Goal: Transaction & Acquisition: Book appointment/travel/reservation

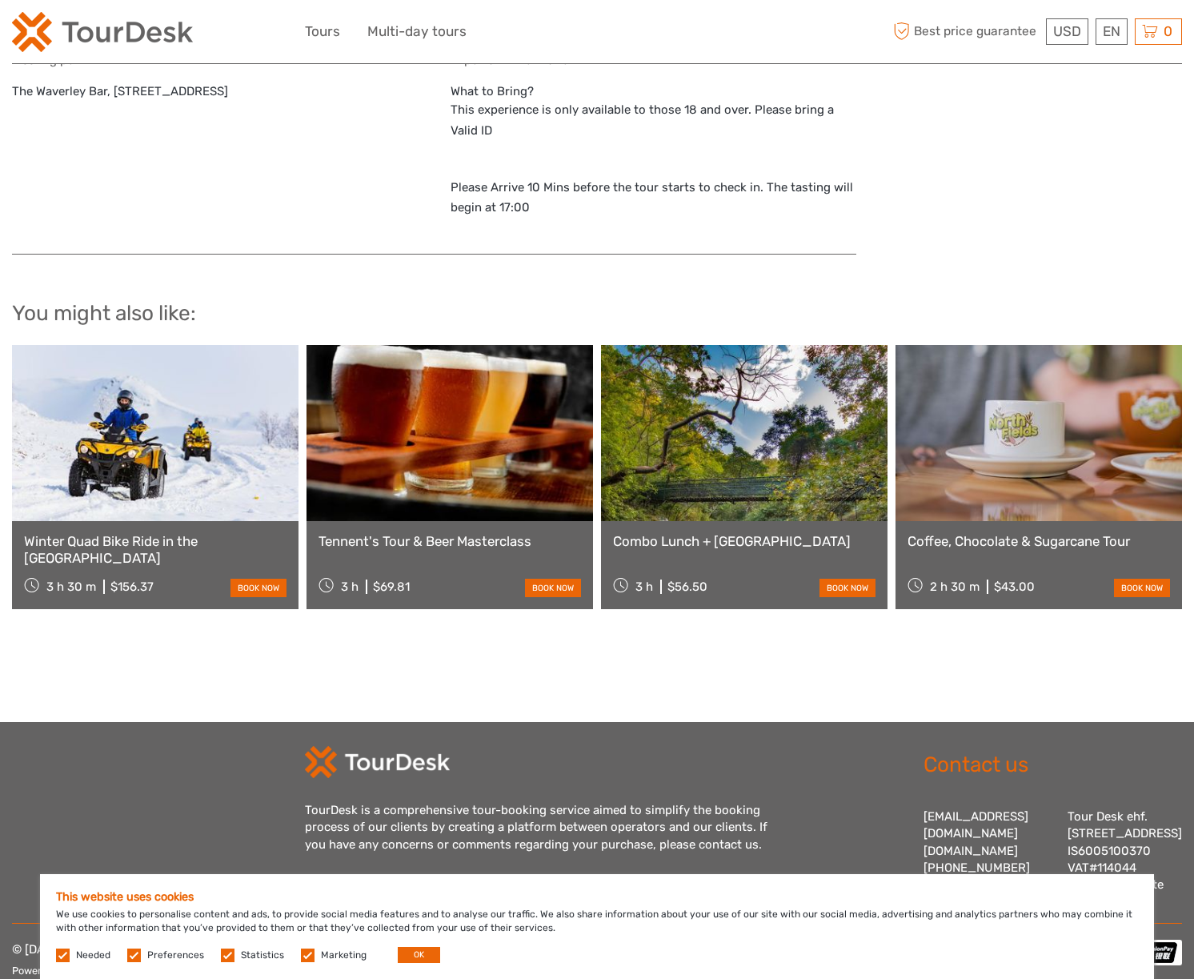
scroll to position [2032, 0]
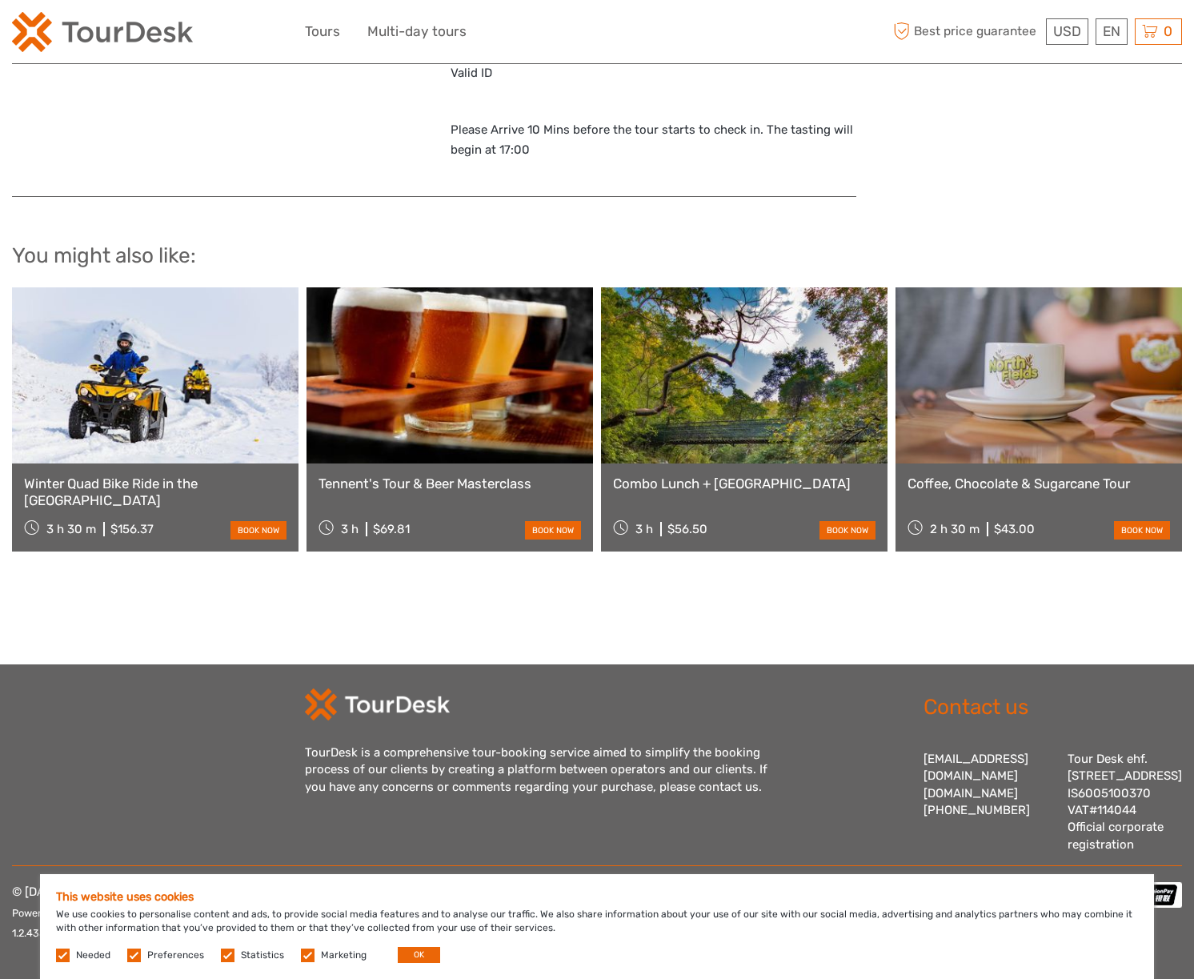
click at [447, 476] on link "Tennent's Tour & Beer Masterclass" at bounding box center [450, 484] width 263 height 16
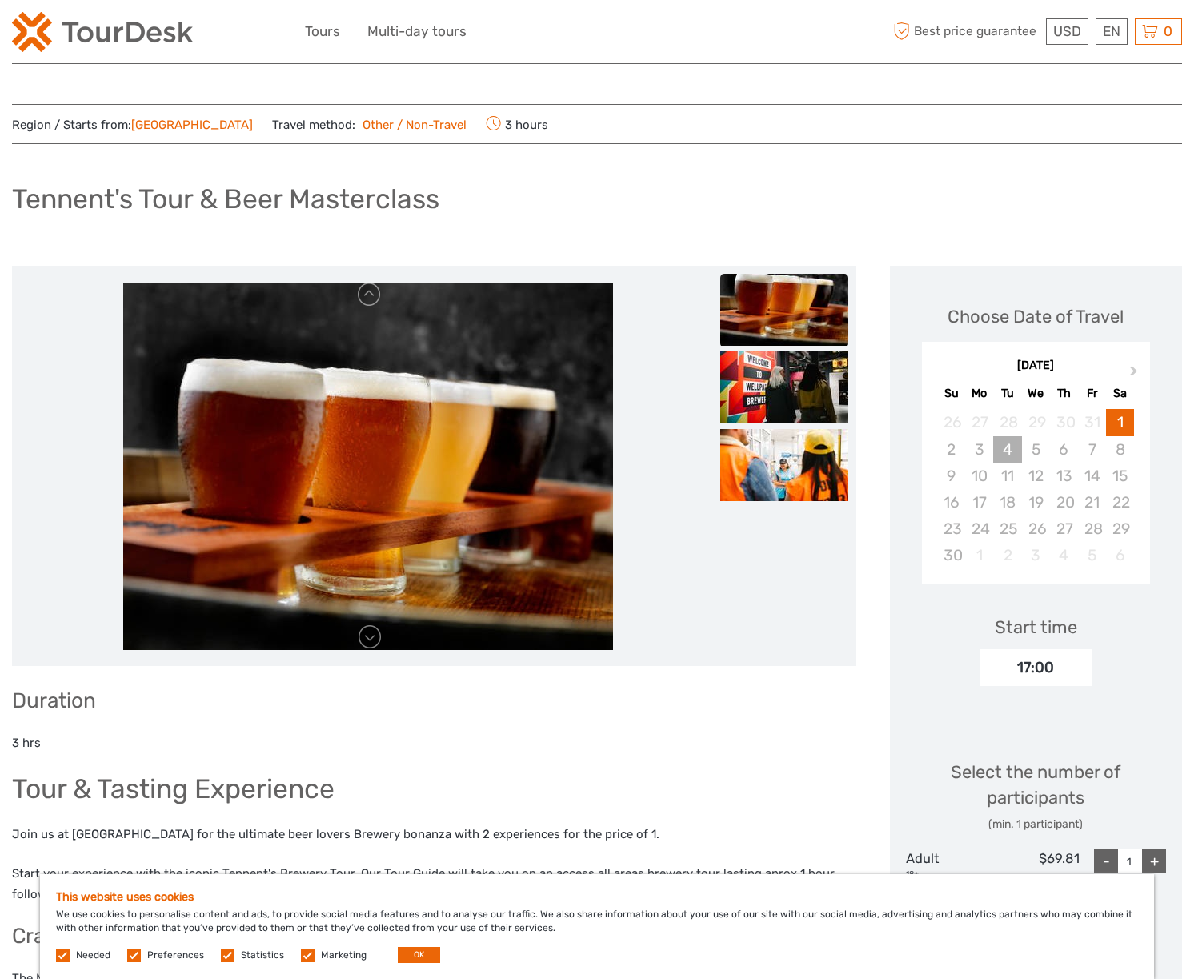
click at [1011, 453] on div "4" at bounding box center [1007, 449] width 28 height 26
drag, startPoint x: 1020, startPoint y: 481, endPoint x: 1041, endPoint y: 487, distance: 22.3
click at [1020, 481] on div "11" at bounding box center [1007, 476] width 28 height 26
click at [1059, 494] on div "20" at bounding box center [1064, 502] width 28 height 26
click at [1137, 368] on button "Next Month" at bounding box center [1136, 375] width 26 height 26
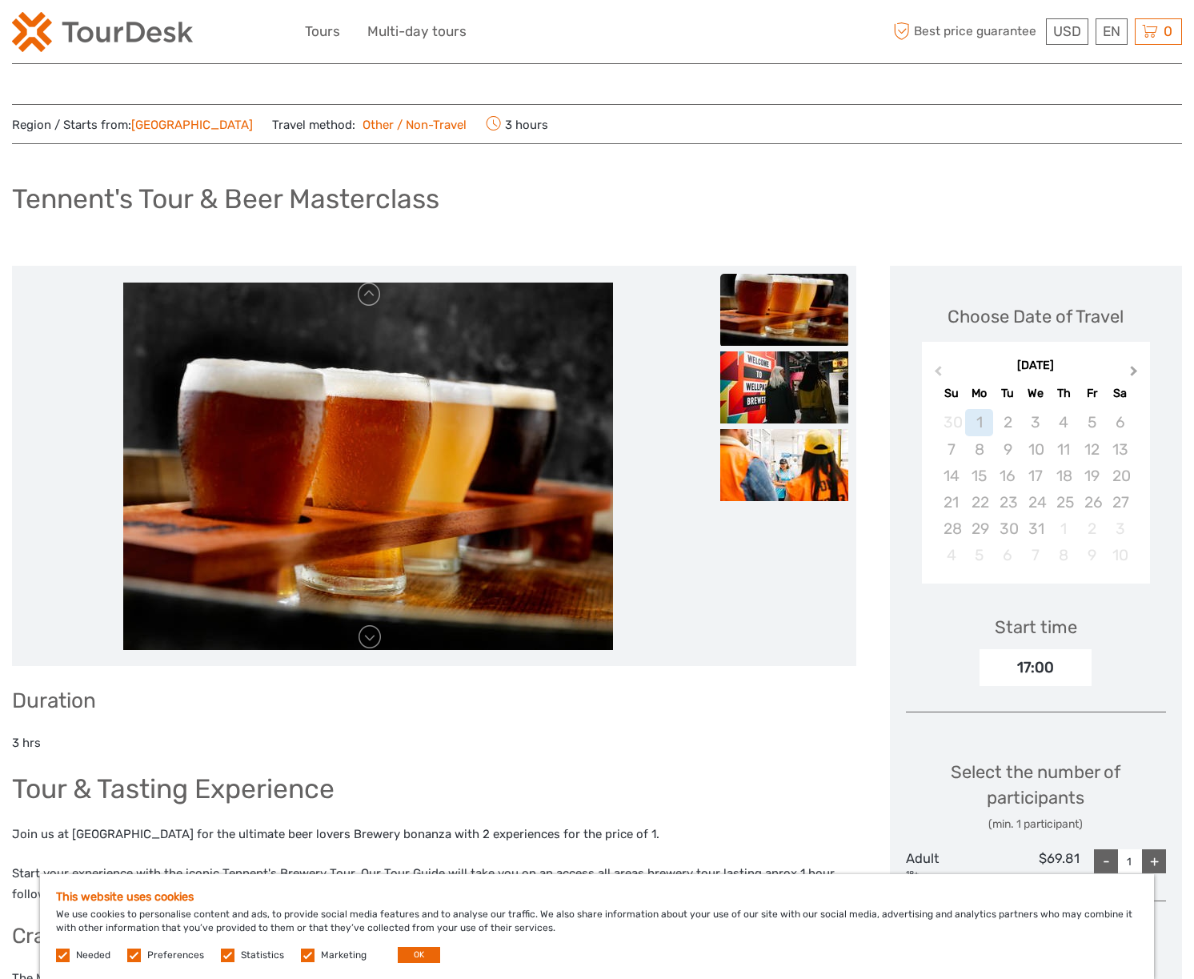
click at [1137, 368] on button "Next Month" at bounding box center [1136, 375] width 26 height 26
click at [1126, 504] on div "24" at bounding box center [1120, 502] width 28 height 26
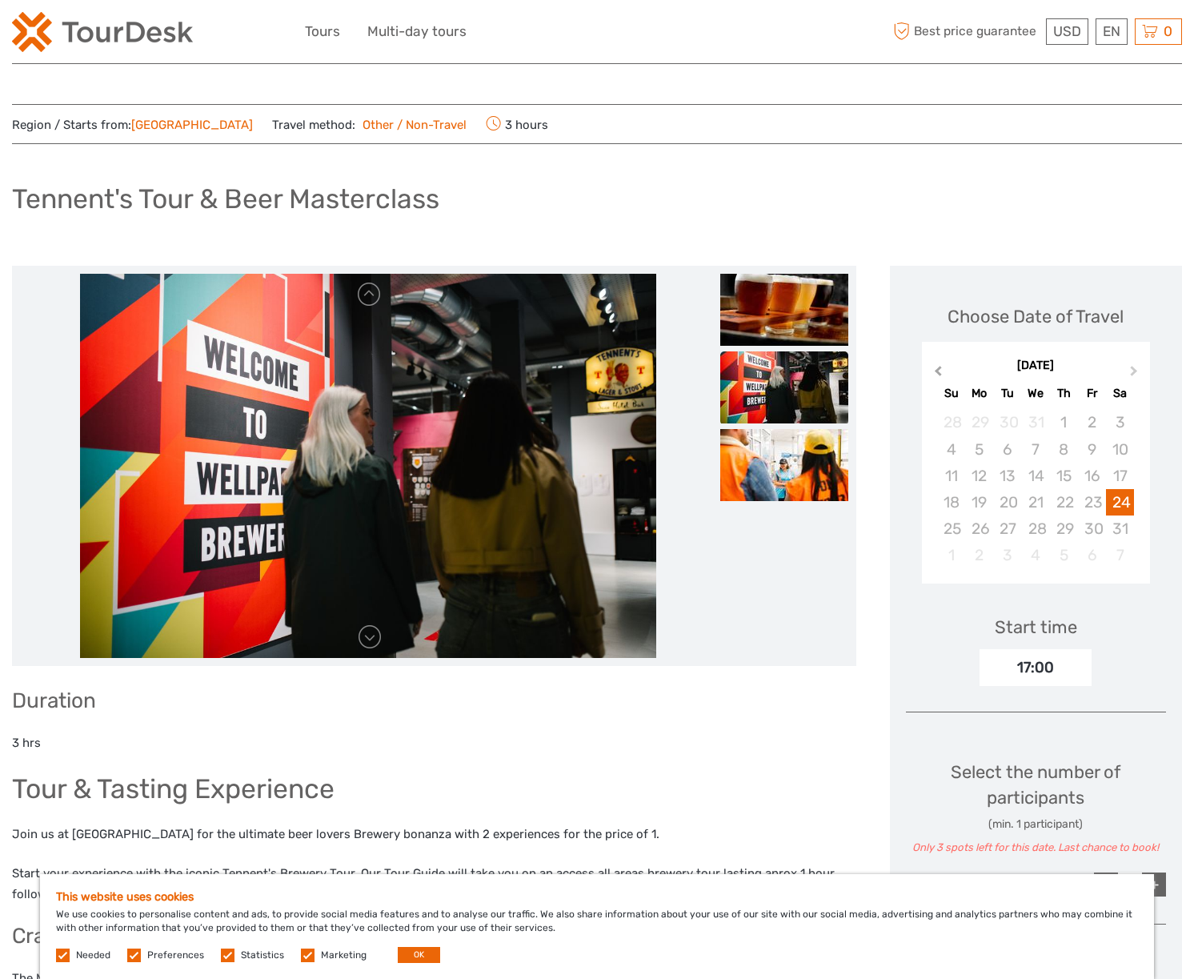
click at [938, 367] on span "Previous Month" at bounding box center [938, 374] width 0 height 23
click at [941, 367] on div "November 2025" at bounding box center [1036, 366] width 229 height 17
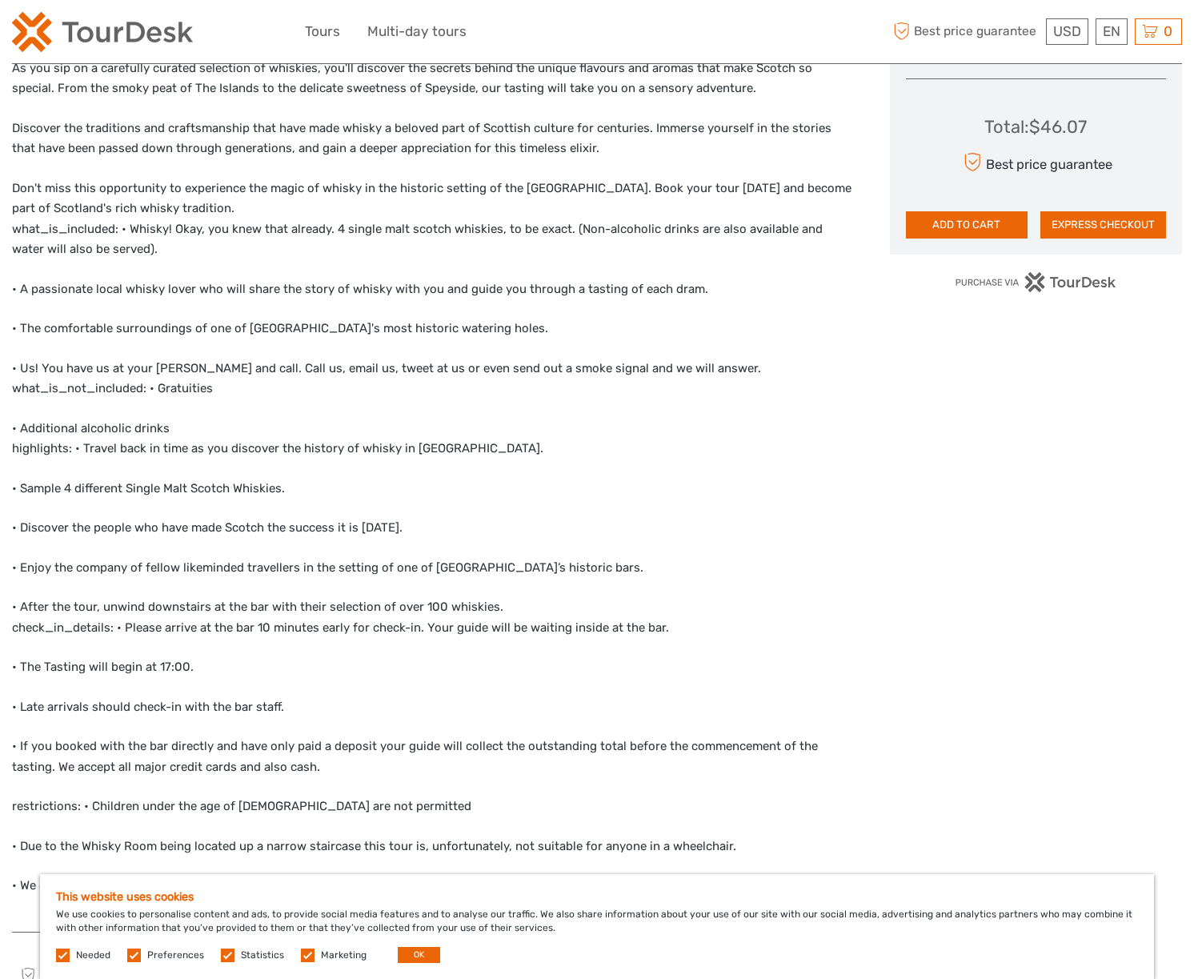
scroll to position [881, 0]
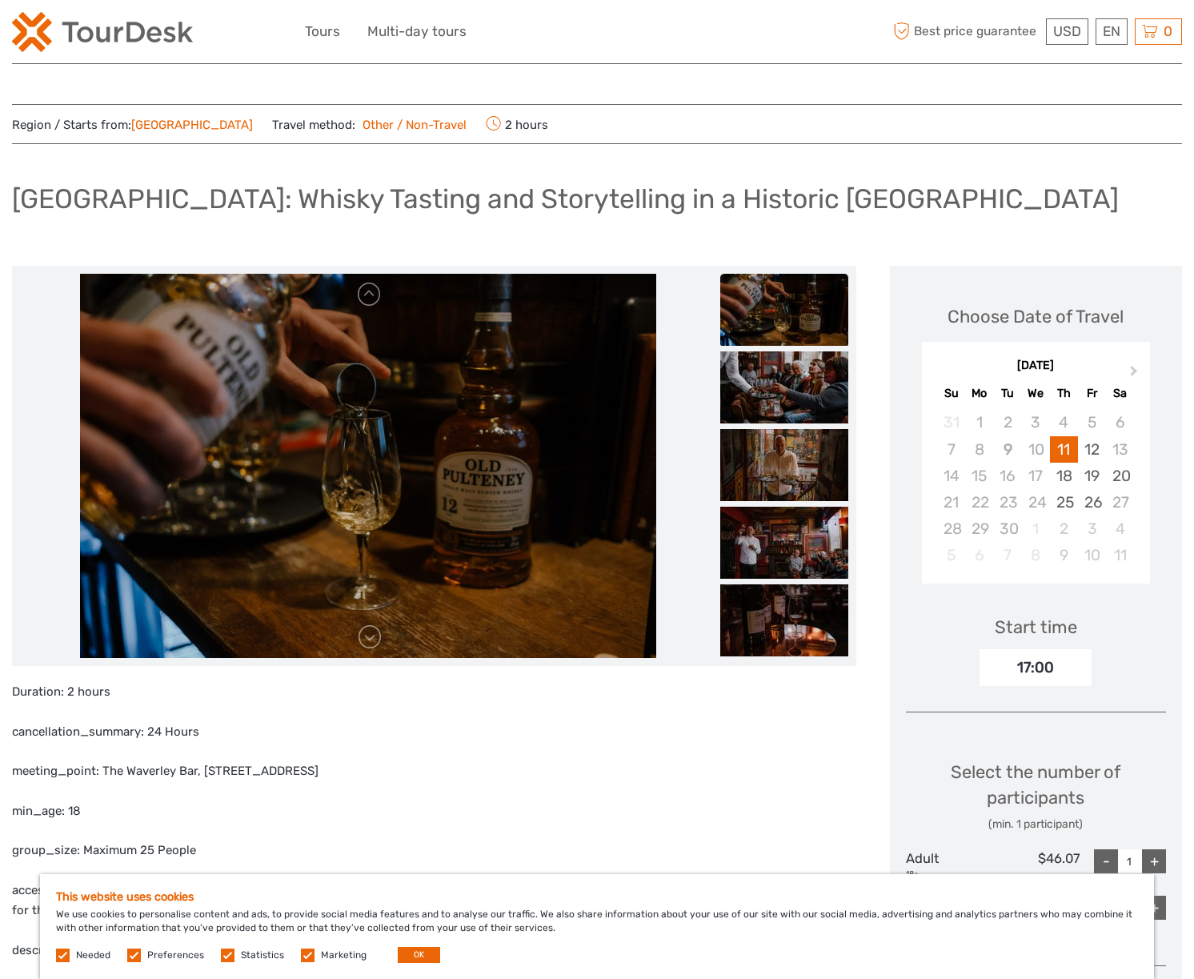
click at [171, 125] on link "[GEOGRAPHIC_DATA]" at bounding box center [192, 125] width 122 height 14
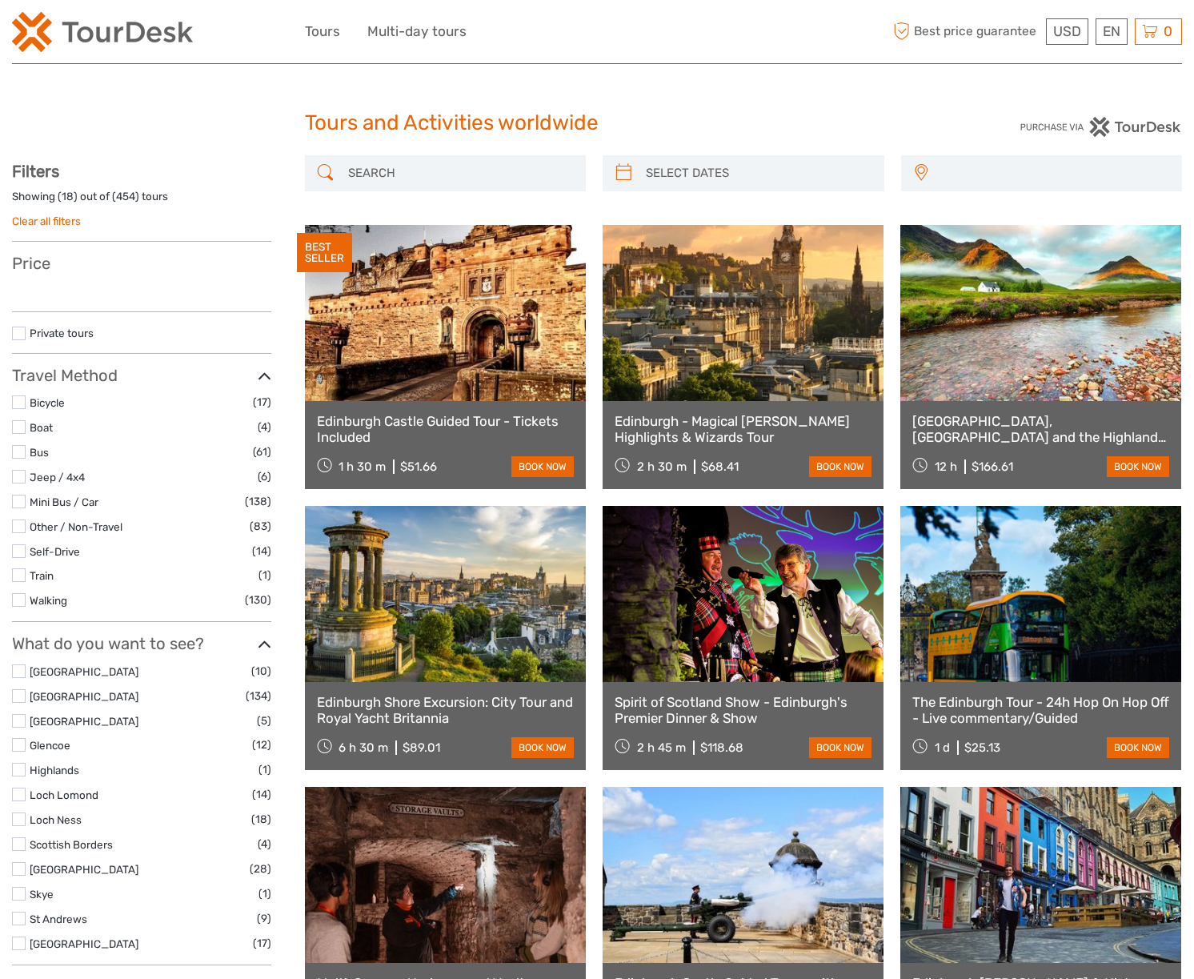
select select
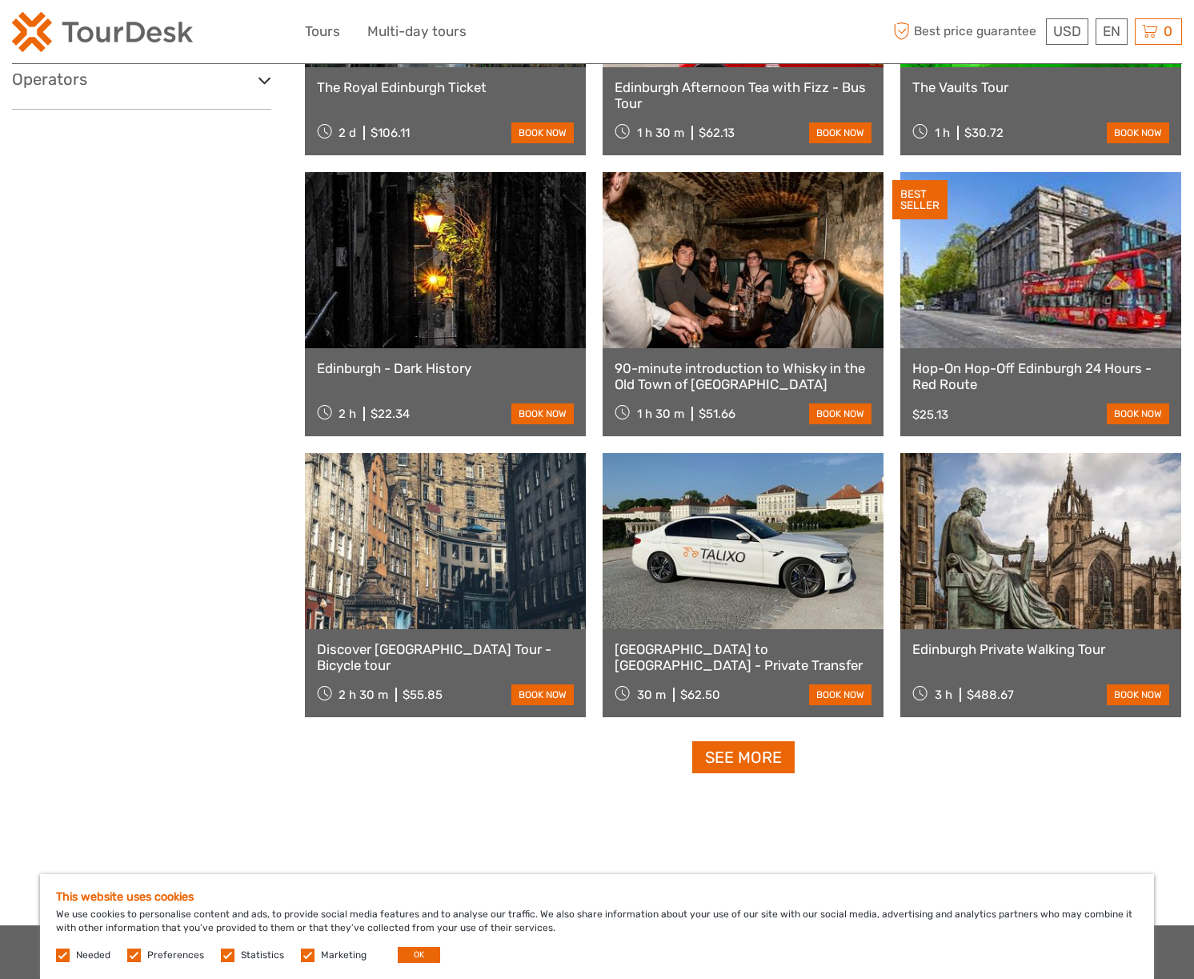
scroll to position [1198, 0]
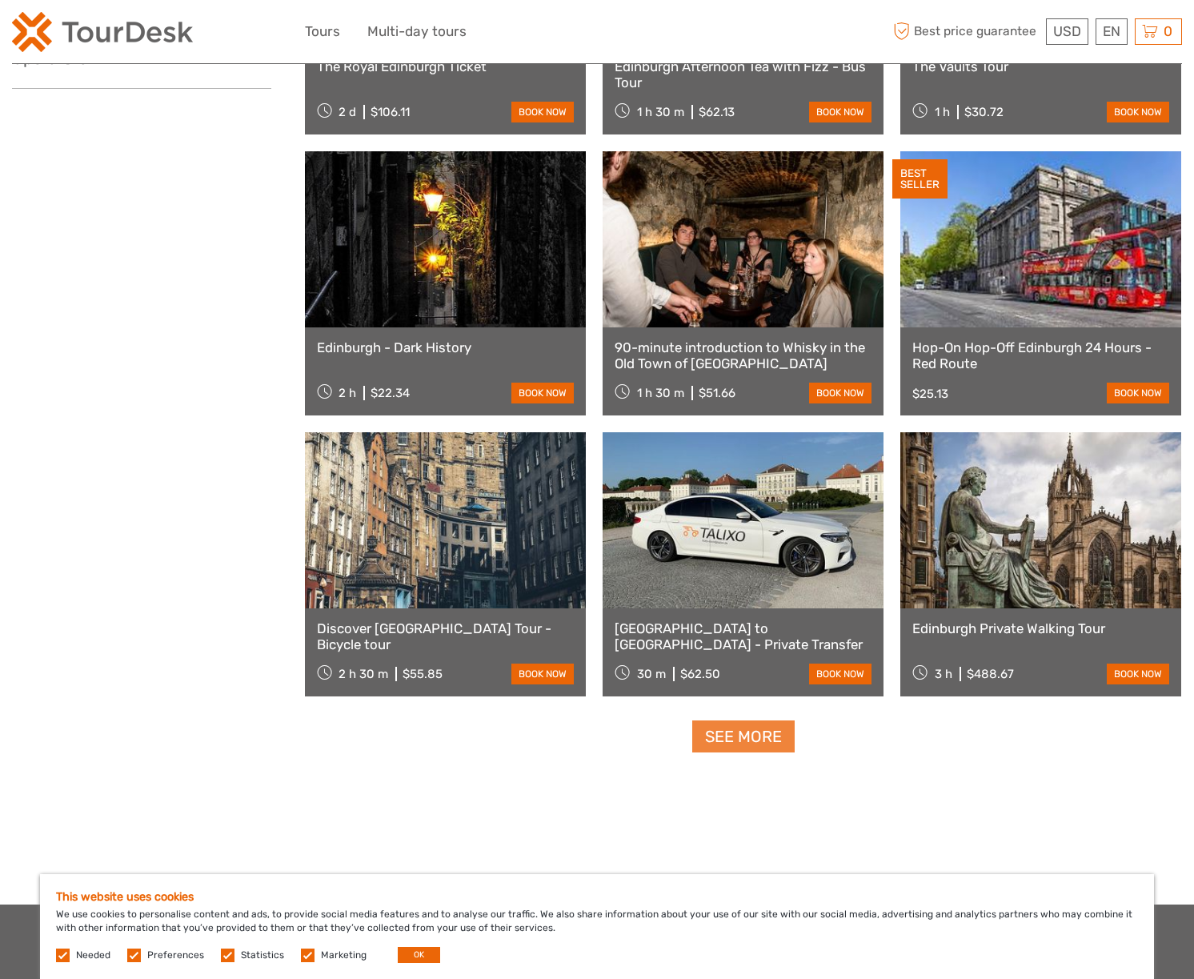
click at [763, 739] on link "See more" at bounding box center [743, 736] width 102 height 33
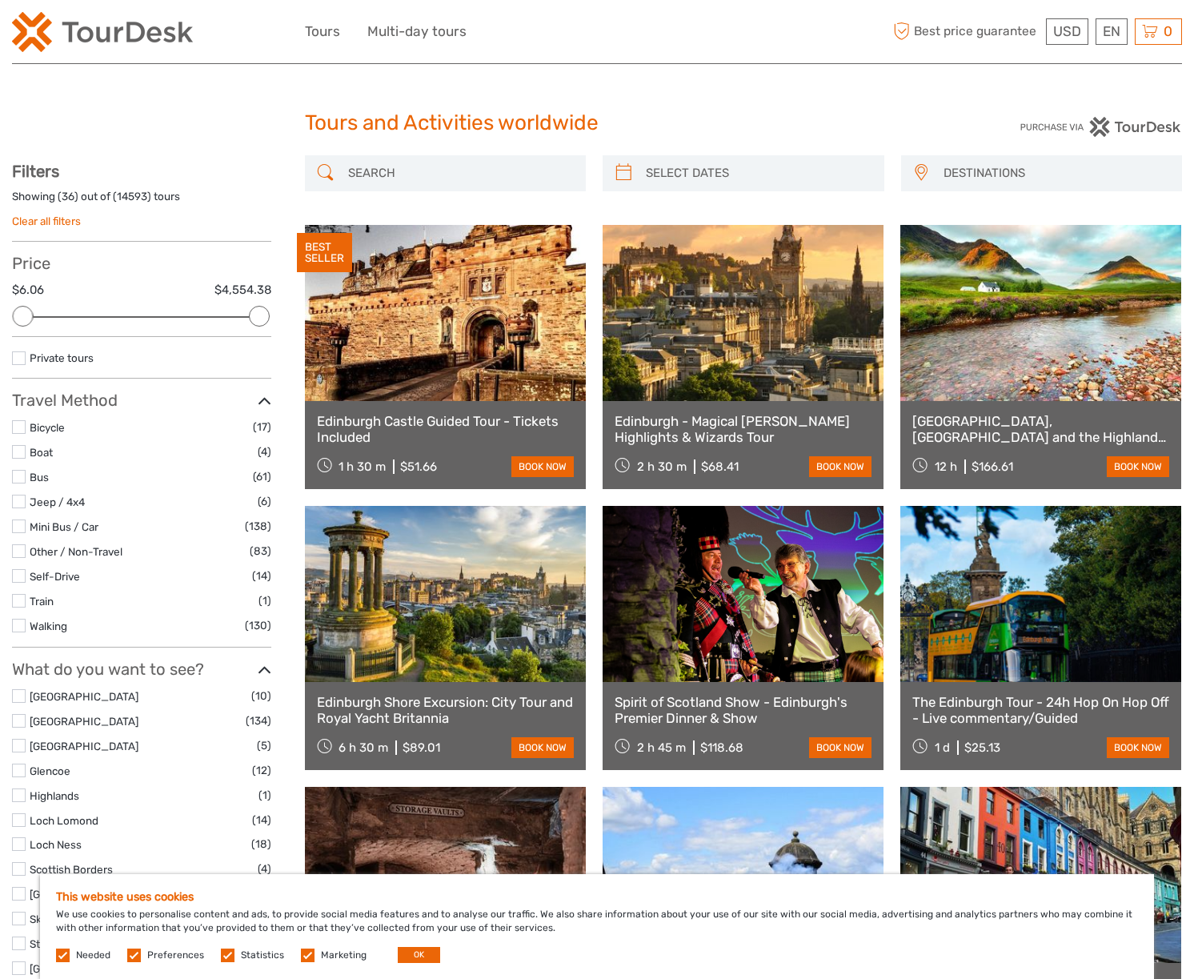
click at [453, 375] on link at bounding box center [445, 313] width 281 height 176
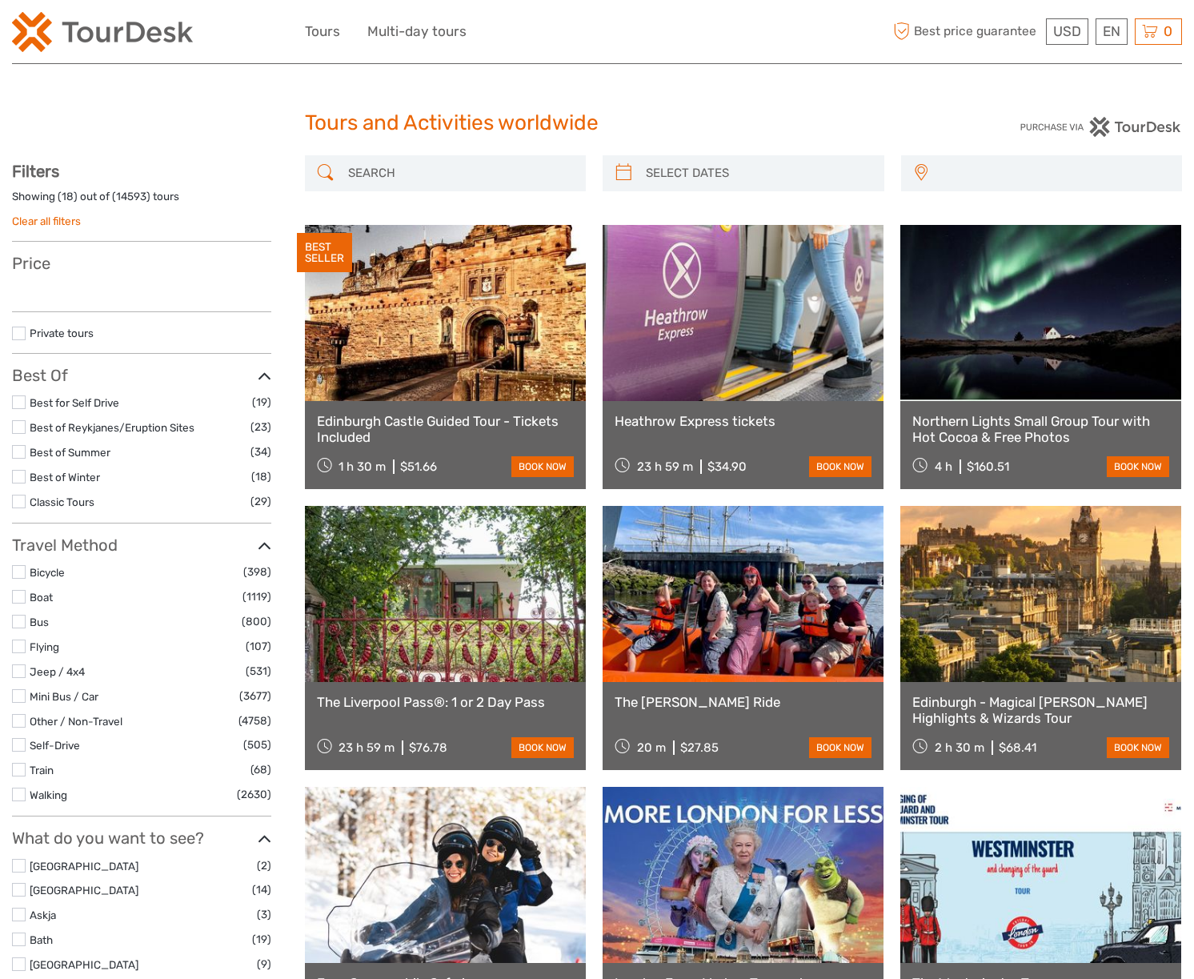
select select
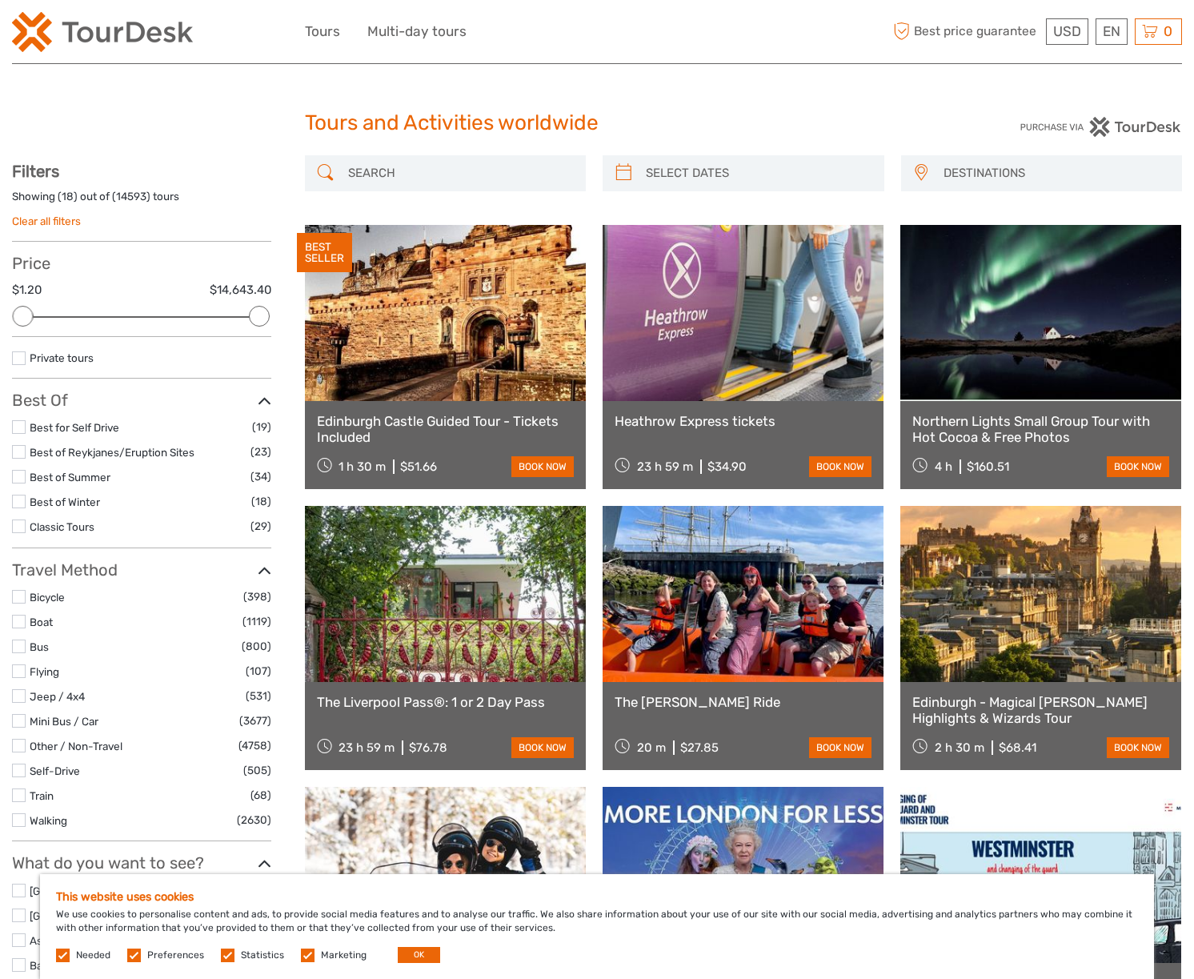
click at [443, 175] on input "search" at bounding box center [460, 173] width 237 height 28
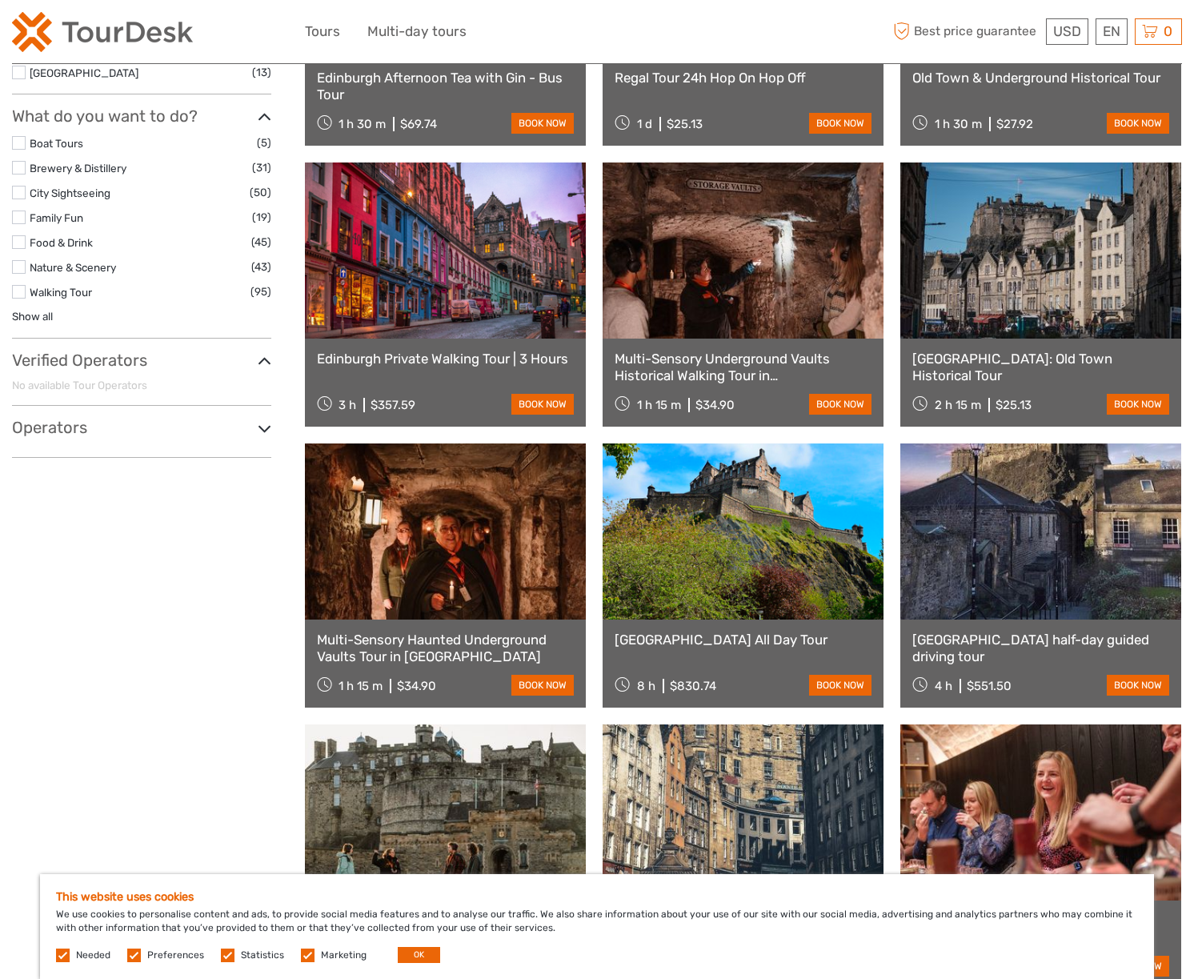
scroll to position [1189, 0]
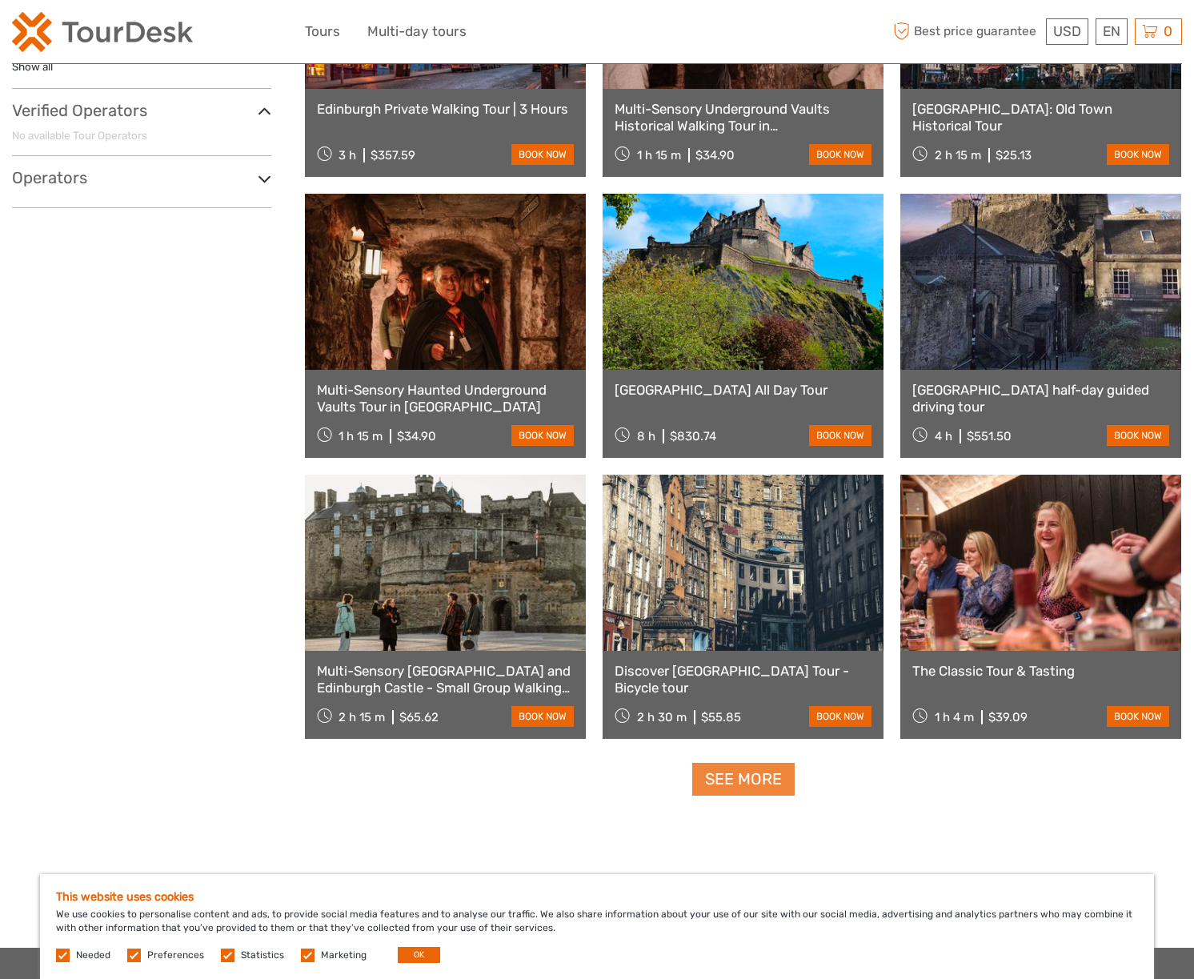
type input "edinburgh"
click at [742, 782] on link "See more" at bounding box center [743, 779] width 102 height 33
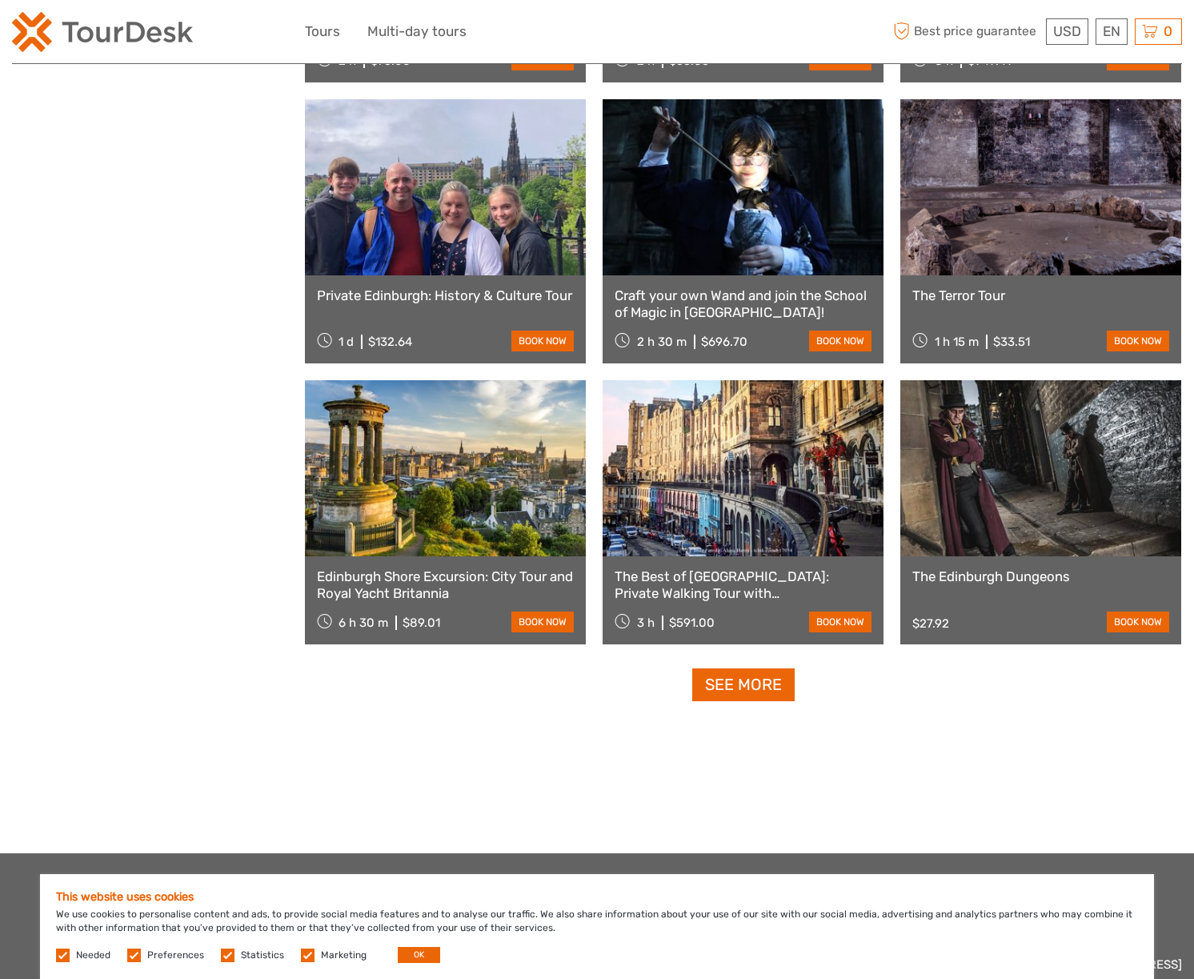
scroll to position [2972, 0]
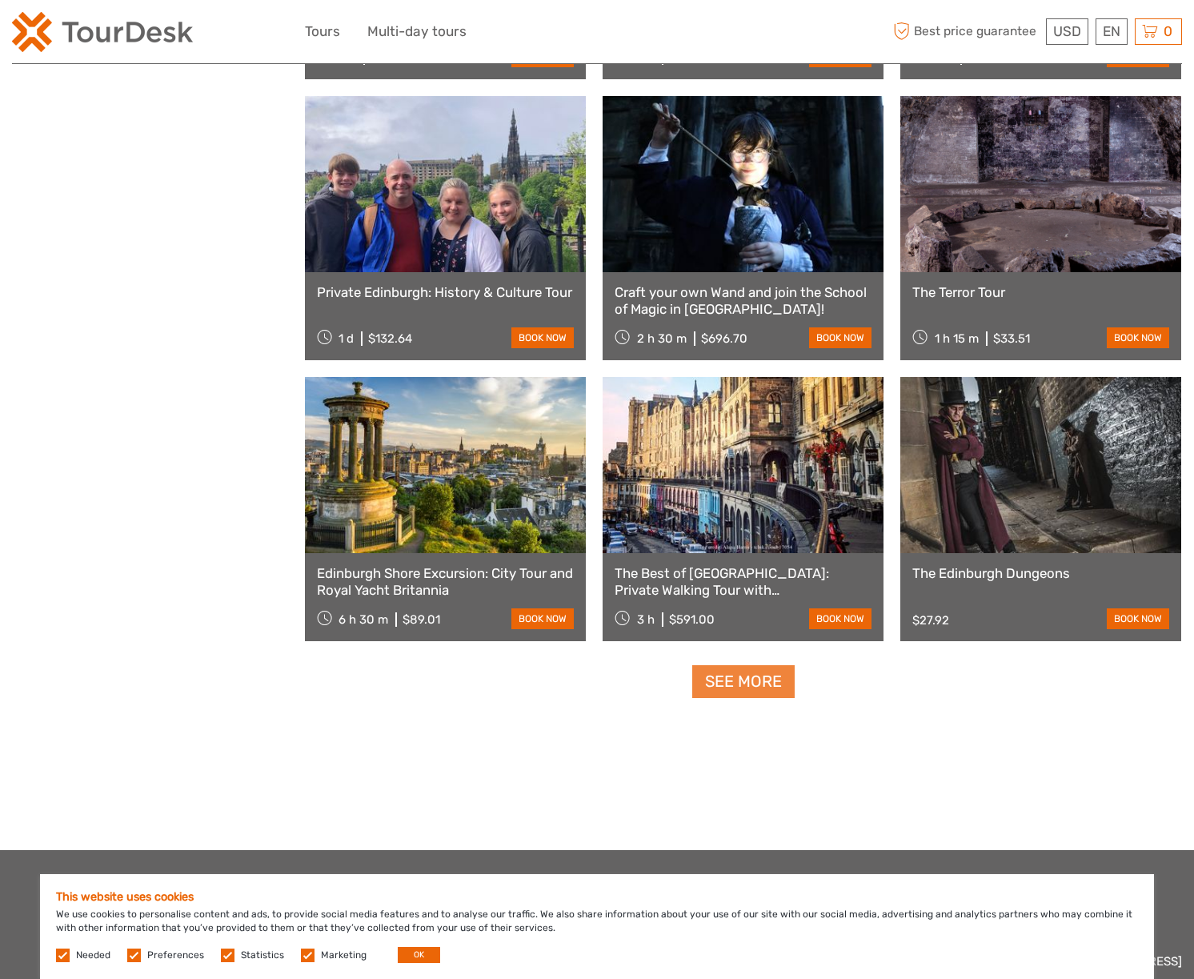
click at [757, 682] on link "See more" at bounding box center [743, 681] width 102 height 33
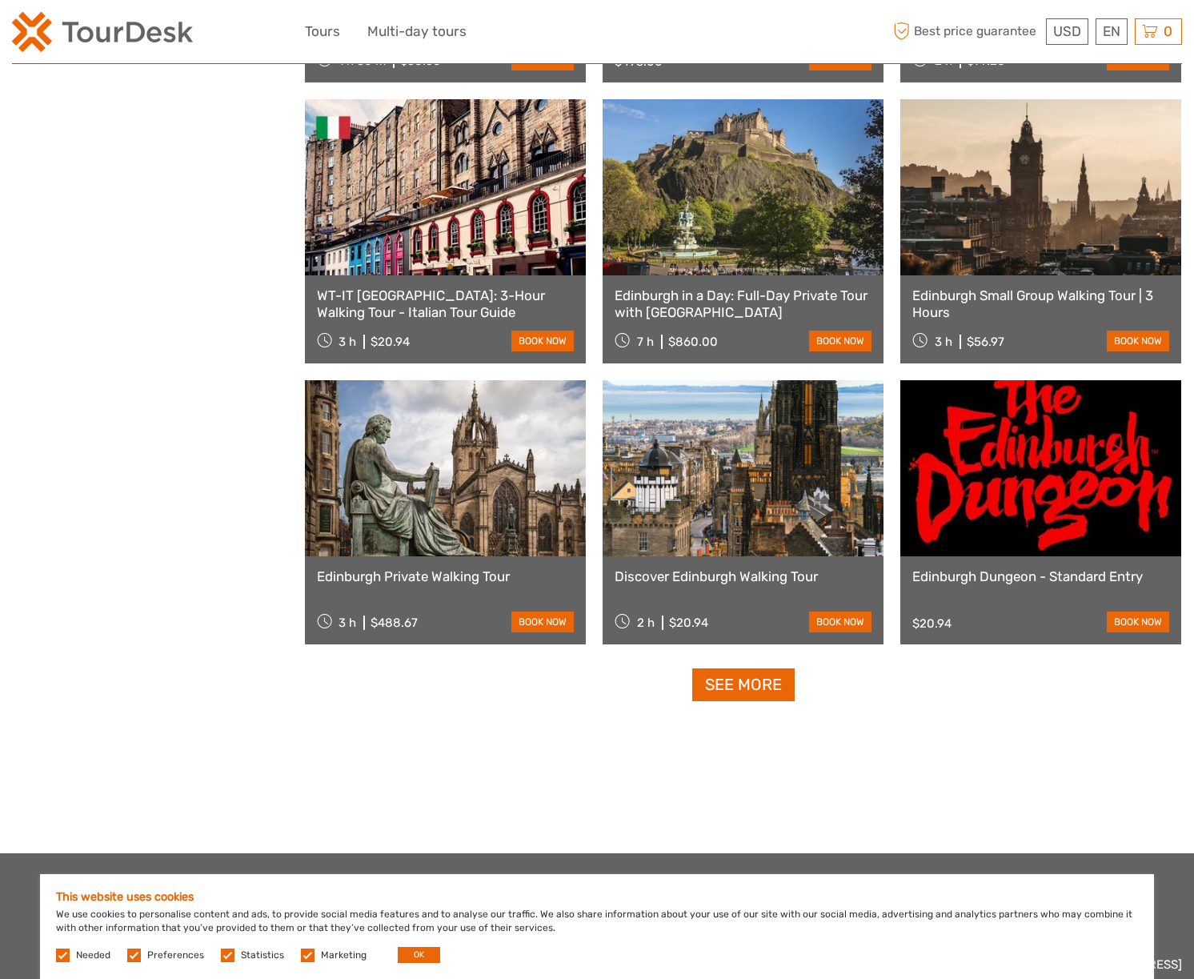
scroll to position [4681, 0]
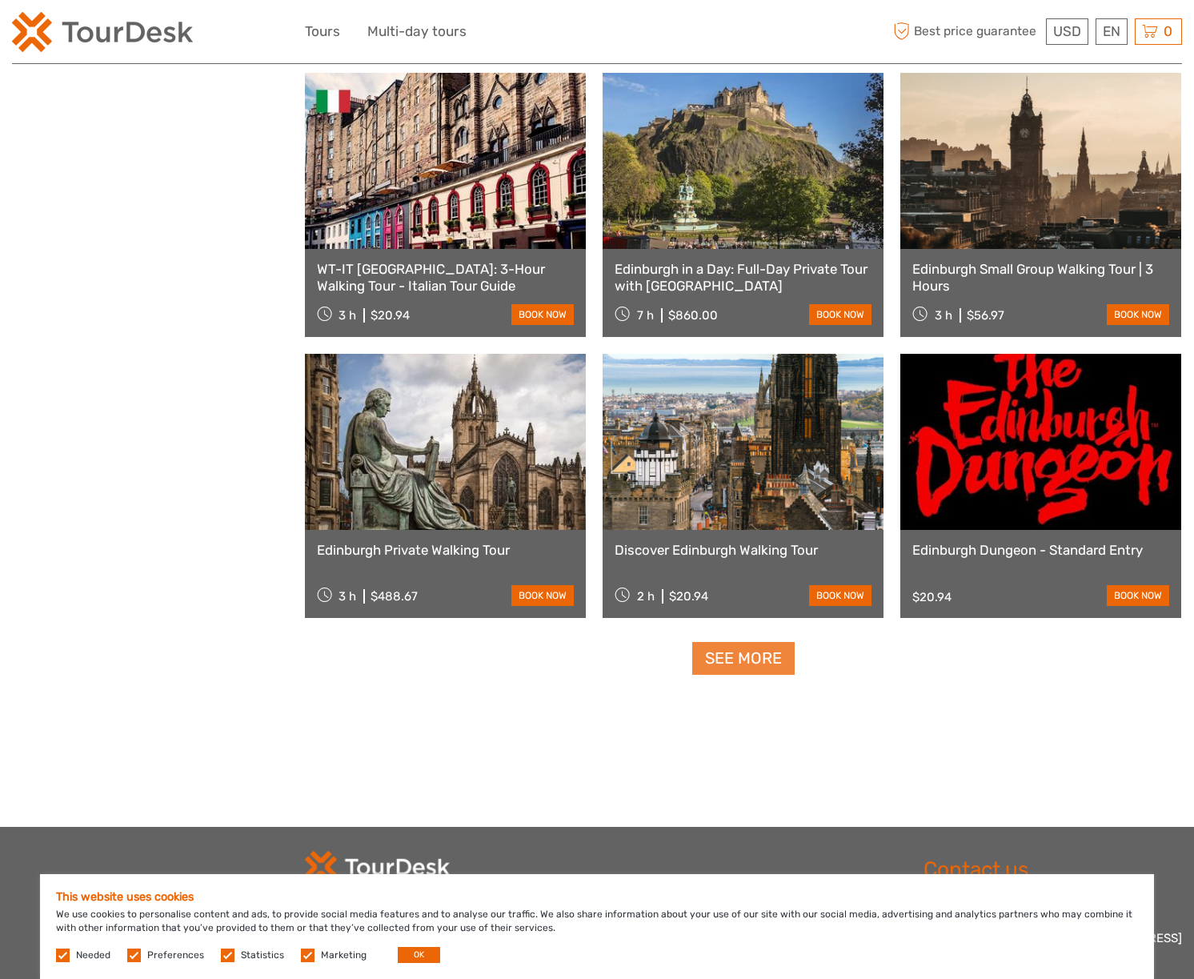
click at [749, 659] on link "See more" at bounding box center [743, 658] width 102 height 33
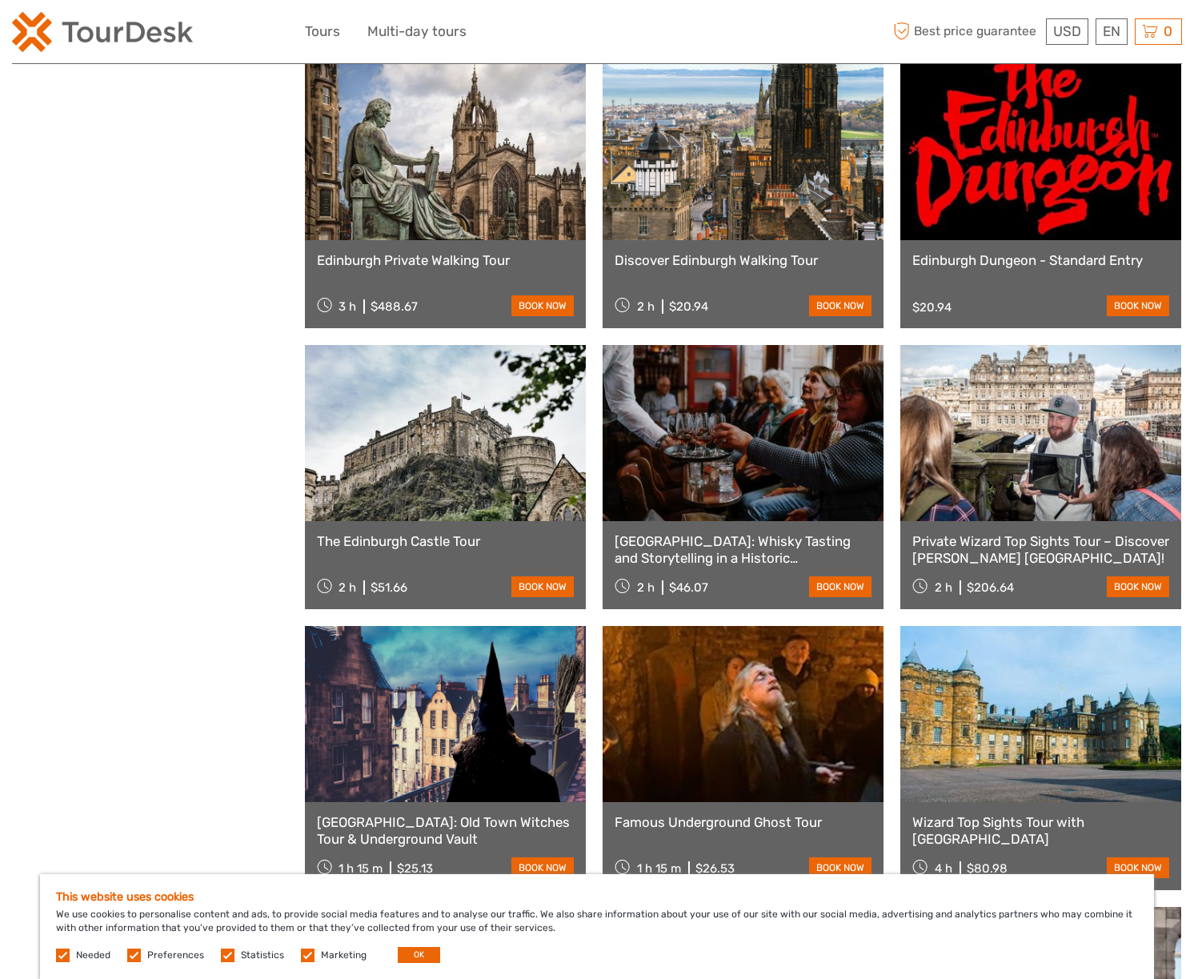
scroll to position [4997, 0]
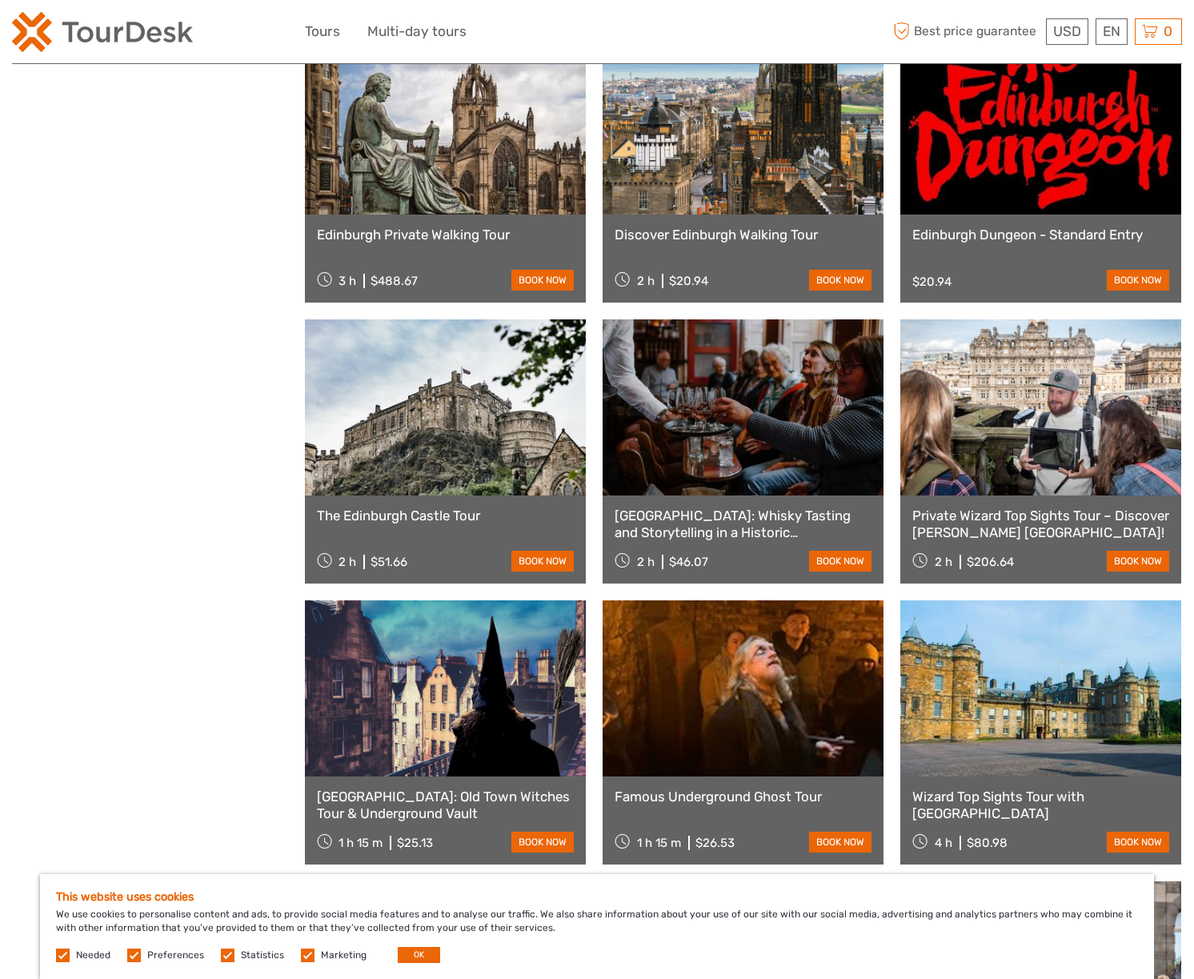
click at [789, 522] on link "[GEOGRAPHIC_DATA]: Whisky Tasting and Storytelling in a Historic [GEOGRAPHIC_DA…" at bounding box center [743, 524] width 257 height 33
